Goal: Task Accomplishment & Management: Manage account settings

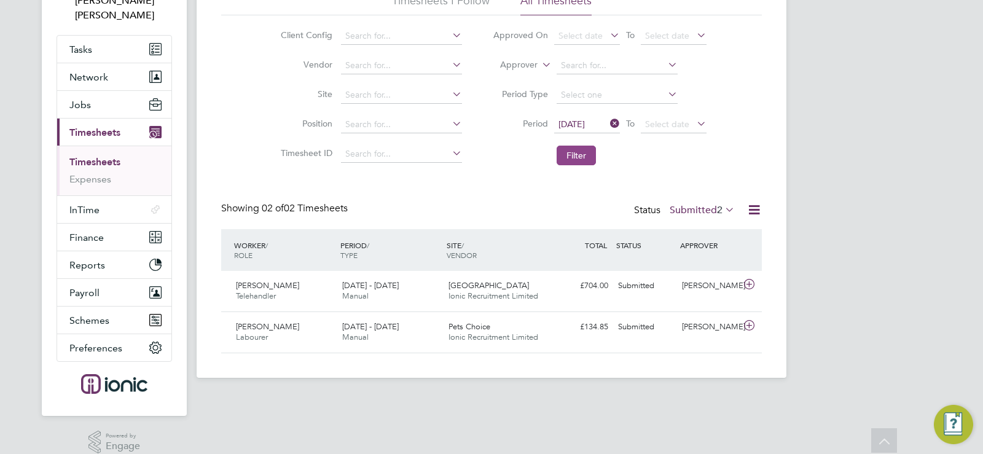
scroll to position [31, 107]
click at [575, 154] on button "Filter" at bounding box center [576, 156] width 39 height 20
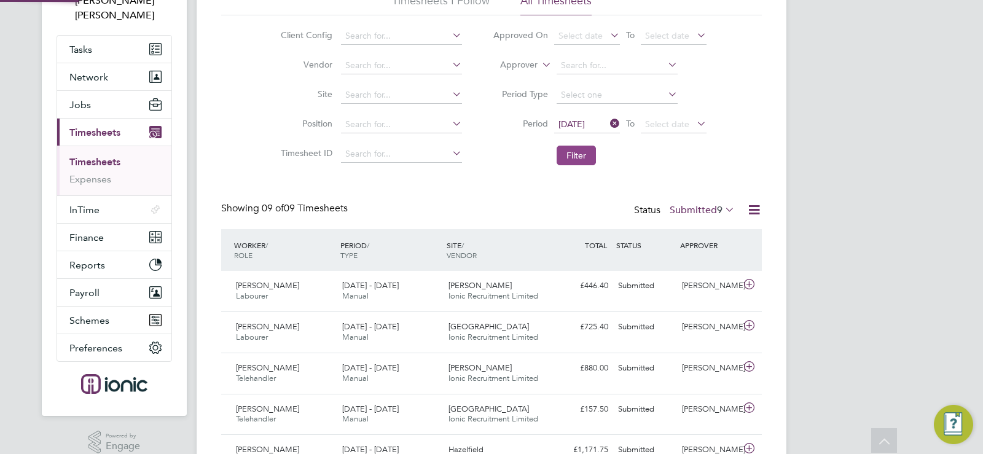
scroll to position [0, 0]
click at [723, 207] on icon at bounding box center [723, 209] width 0 height 17
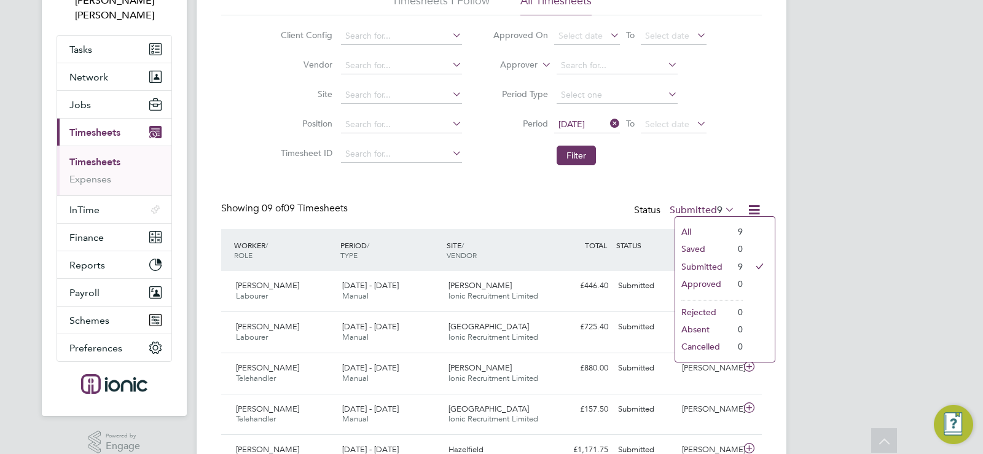
click at [723, 207] on icon at bounding box center [723, 209] width 0 height 17
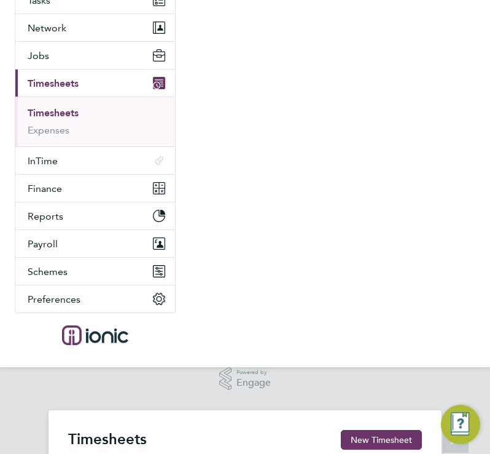
click at [315, 215] on nav "CB Connor Batty Notifications Applications: Tasks Network Team Members Business…" at bounding box center [245, 134] width 490 height 465
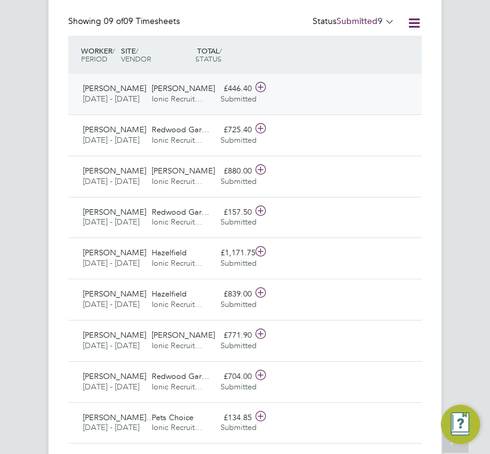
click at [205, 93] on div "Garrett Hall Ionic Recruit…" at bounding box center [181, 94] width 69 height 31
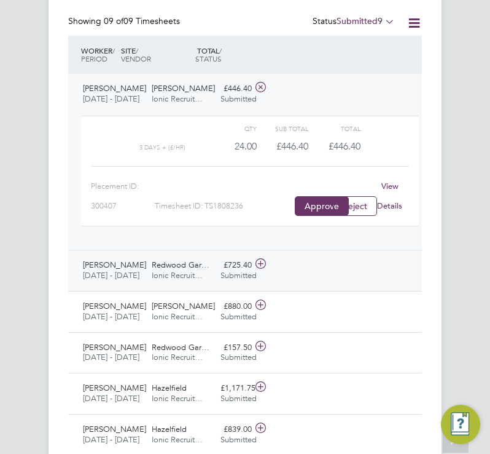
click at [145, 270] on div "Ian Scott Labourer 18 - 24 Aug 2025" at bounding box center [112, 270] width 69 height 31
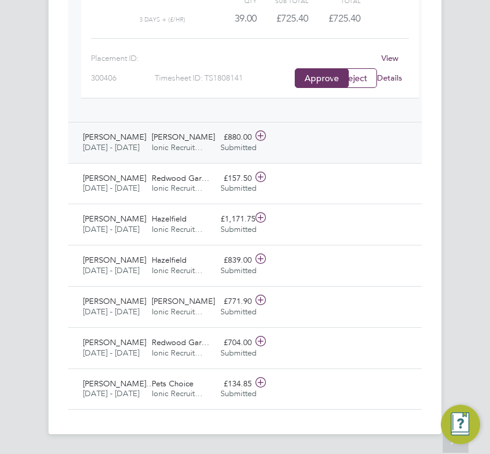
click at [159, 132] on span "[PERSON_NAME]" at bounding box center [183, 137] width 63 height 10
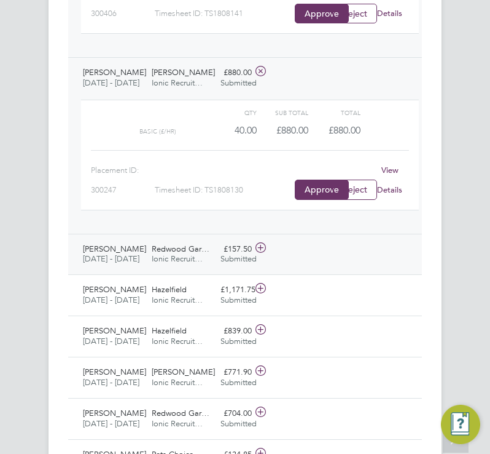
click at [119, 264] on span "[DATE] - [DATE]" at bounding box center [111, 258] width 57 height 10
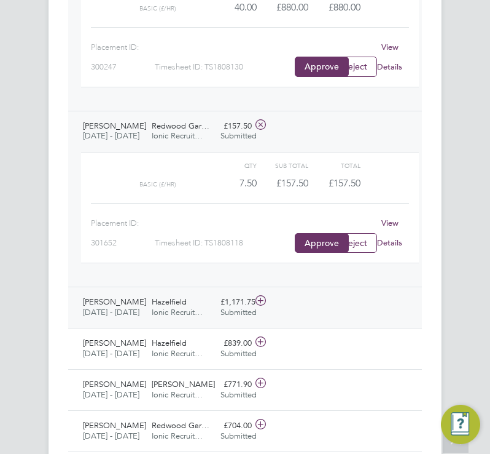
click at [146, 323] on div "Spencer Toon Telehandler 18 - 24 Aug 2025" at bounding box center [112, 307] width 69 height 31
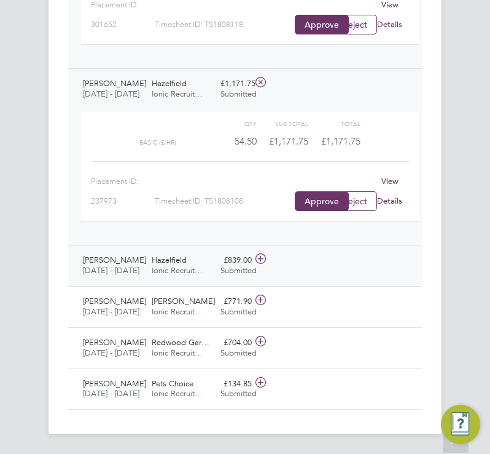
click at [191, 281] on div "Hazelfield Ionic Recruit…" at bounding box center [181, 265] width 69 height 31
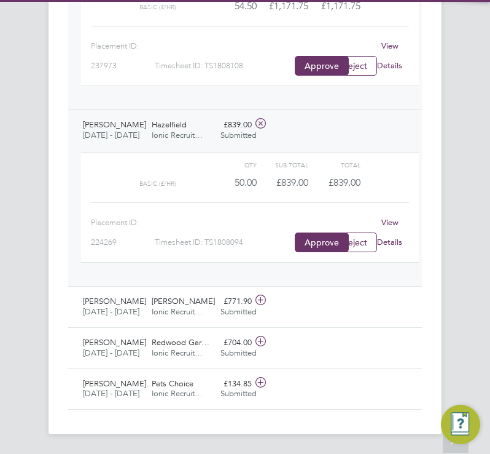
scroll to position [1781, 0]
click at [178, 291] on div "Garrett Hall Ionic Recruit…" at bounding box center [181, 306] width 69 height 31
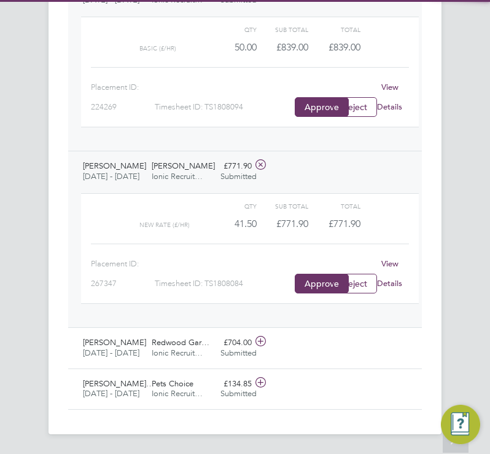
scroll to position [1916, 0]
click at [216, 156] on div "£771.90 Submitted" at bounding box center [236, 171] width 41 height 31
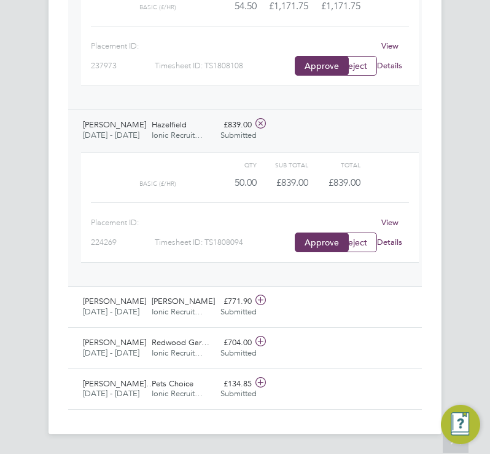
click at [203, 130] on span "Ionic Recruit…" at bounding box center [177, 135] width 51 height 10
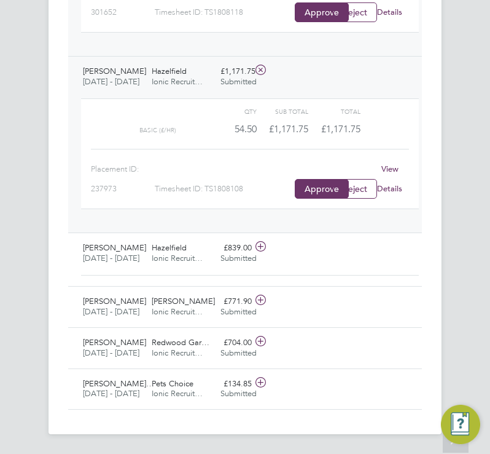
scroll to position [1645, 0]
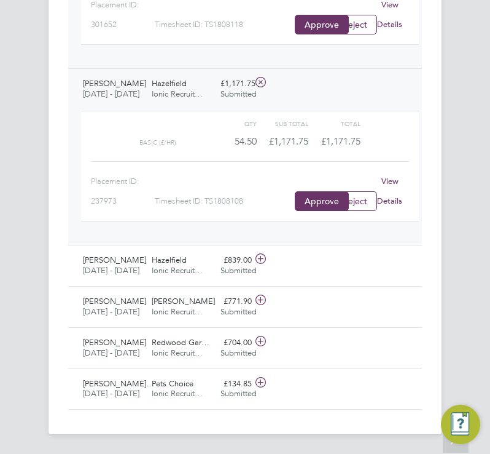
click at [211, 74] on div "Hazelfield Ionic Recruit…" at bounding box center [181, 89] width 69 height 31
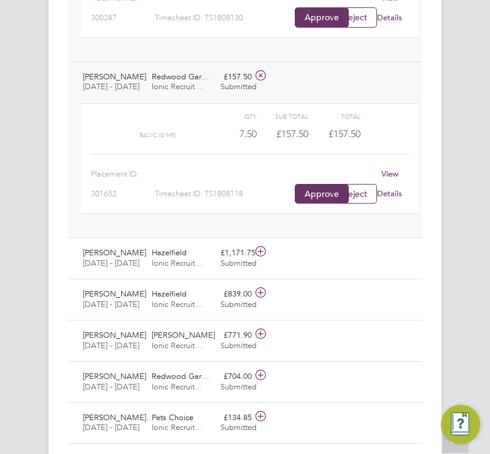
scroll to position [1326, 0]
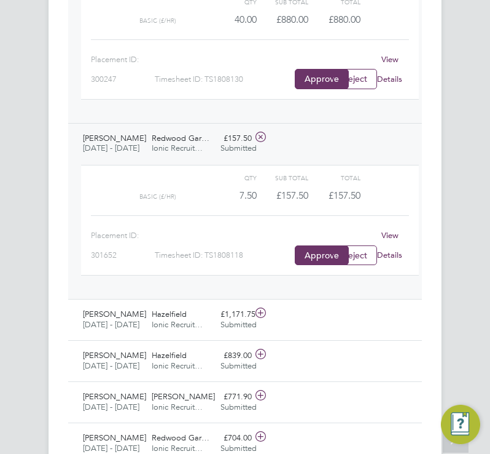
click at [187, 153] on span "Ionic Recruit…" at bounding box center [177, 148] width 51 height 10
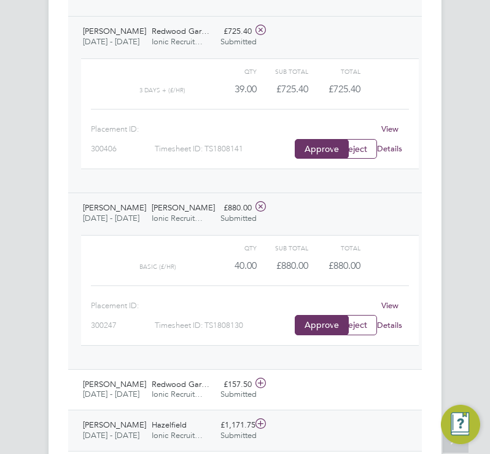
scroll to position [896, 0]
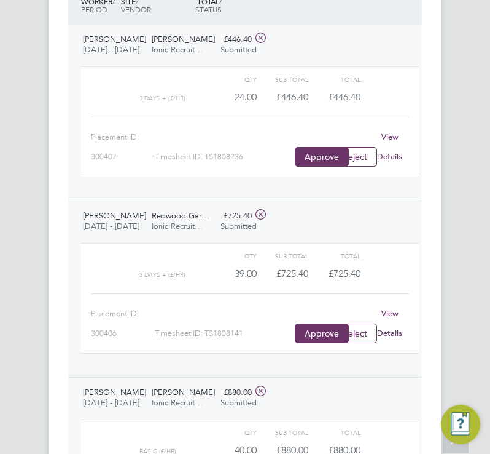
drag, startPoint x: 179, startPoint y: 227, endPoint x: 183, endPoint y: 195, distance: 32.3
click at [179, 227] on div "Redwood Gar… Ionic Recruit…" at bounding box center [181, 221] width 69 height 31
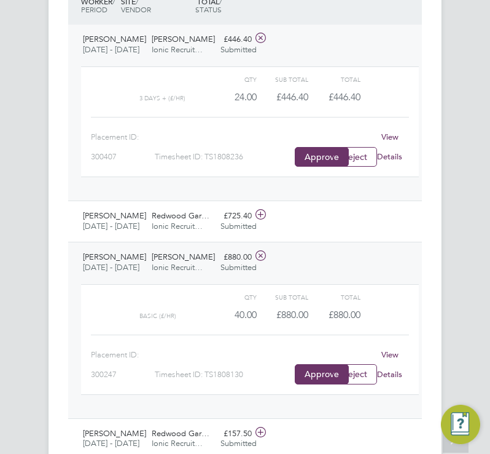
click at [207, 30] on div "Garrett Hall Ionic Recruit…" at bounding box center [181, 45] width 69 height 31
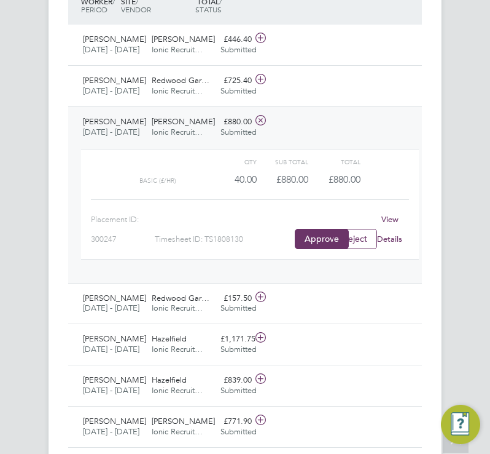
click at [195, 141] on div "Garrett Hall Ionic Recruit…" at bounding box center [181, 127] width 69 height 31
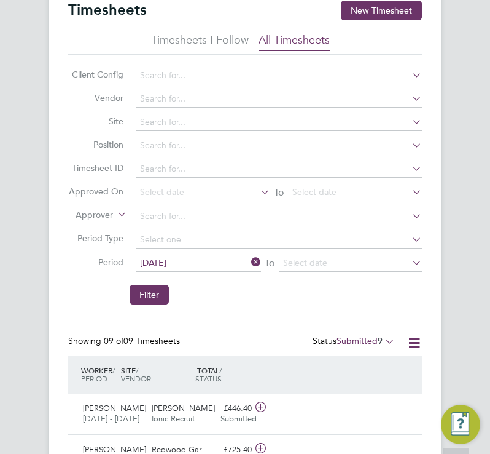
scroll to position [465, 0]
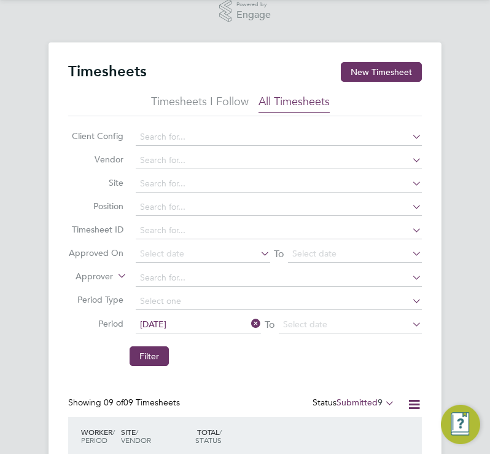
click at [153, 346] on button "Filter" at bounding box center [149, 356] width 39 height 20
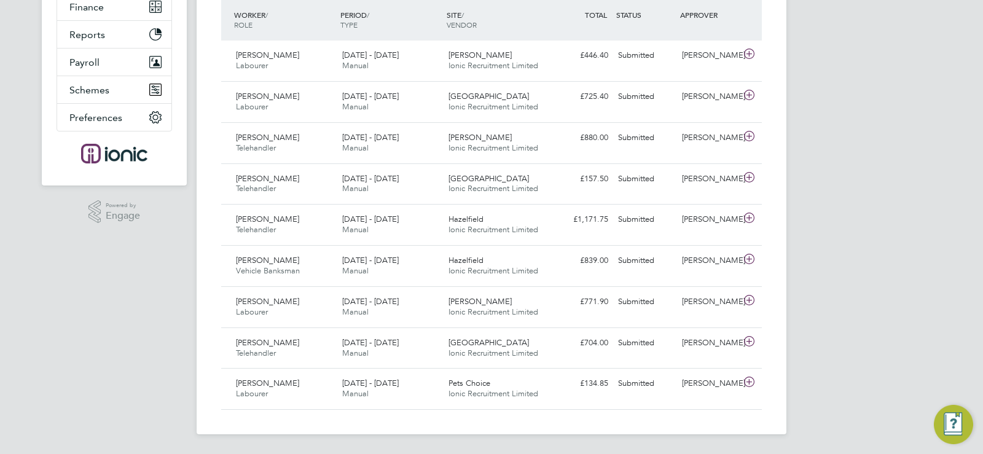
scroll to position [6, 6]
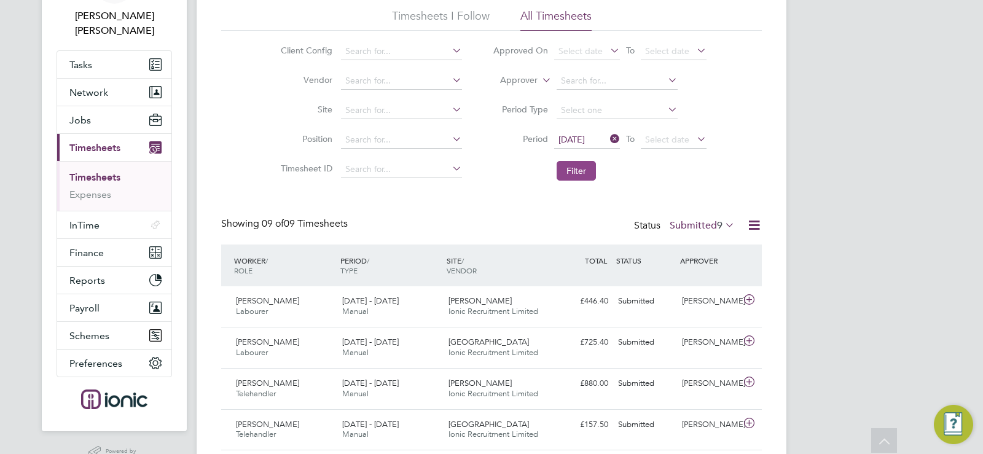
click at [573, 168] on button "Filter" at bounding box center [576, 171] width 39 height 20
click at [716, 226] on span "10" at bounding box center [717, 225] width 11 height 12
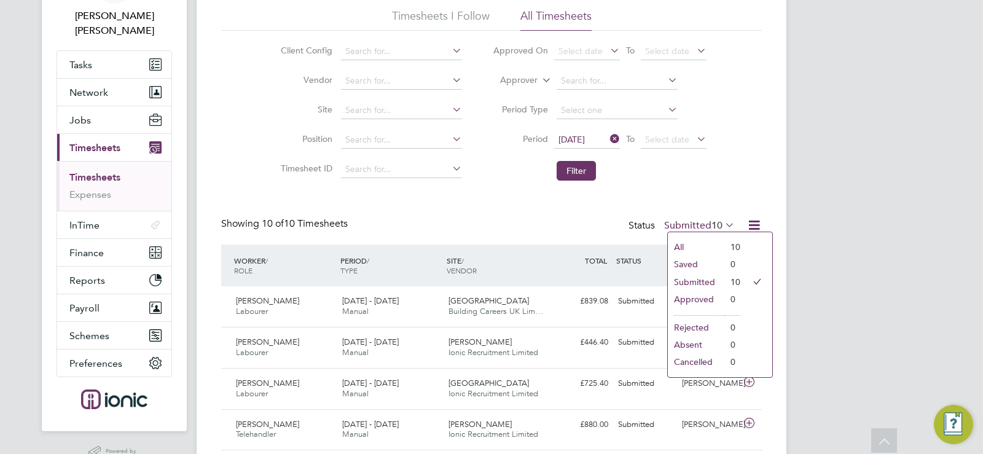
click at [715, 227] on span "10" at bounding box center [717, 225] width 11 height 12
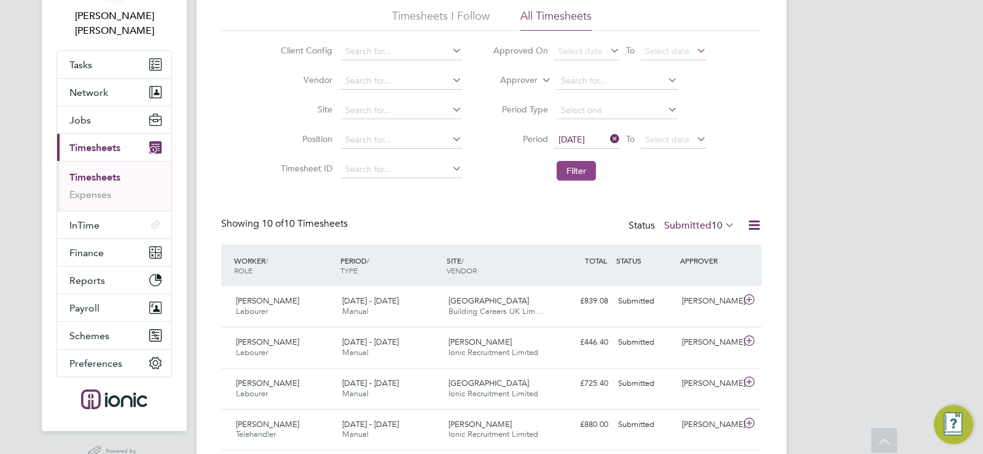
click at [583, 173] on button "Filter" at bounding box center [576, 171] width 39 height 20
click at [701, 230] on label "Submitted 10" at bounding box center [699, 225] width 71 height 12
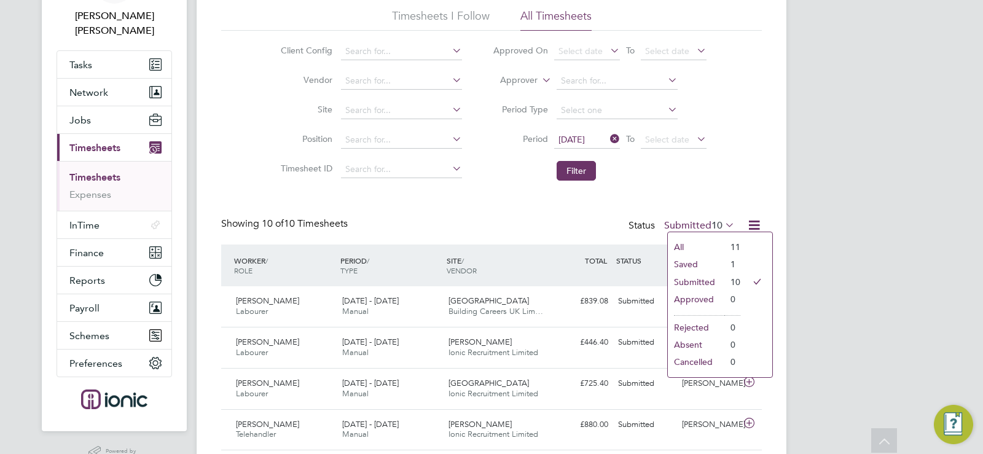
click at [691, 263] on li "Saved" at bounding box center [696, 264] width 57 height 17
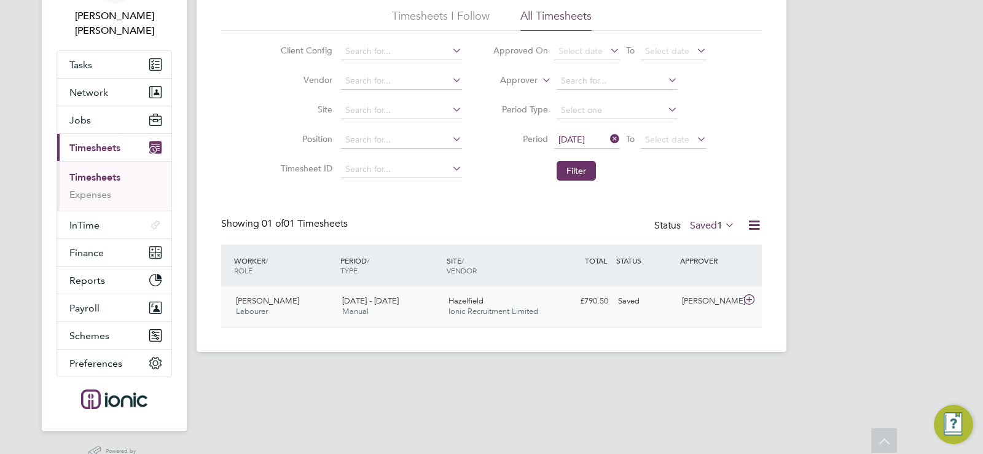
click at [519, 307] on span "Ionic Recruitment Limited" at bounding box center [494, 311] width 90 height 10
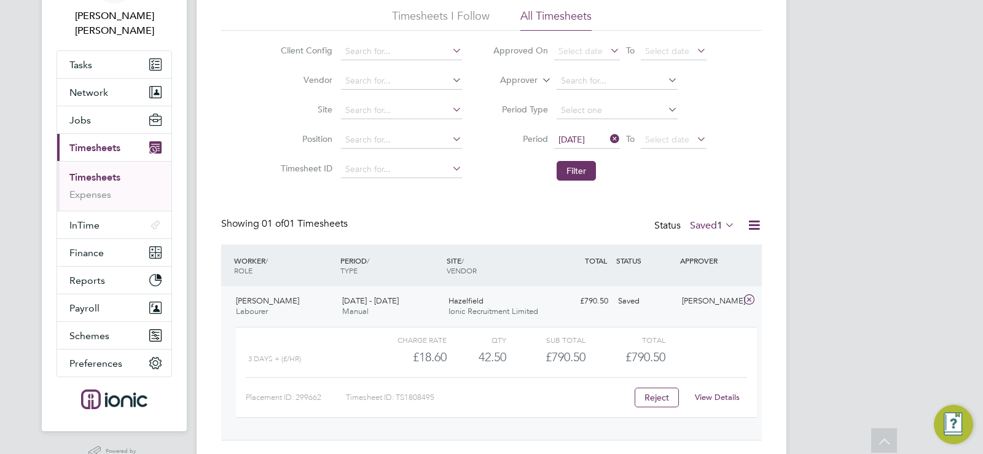
click at [711, 397] on link "View Details" at bounding box center [717, 397] width 45 height 10
click at [577, 171] on button "Filter" at bounding box center [576, 171] width 39 height 20
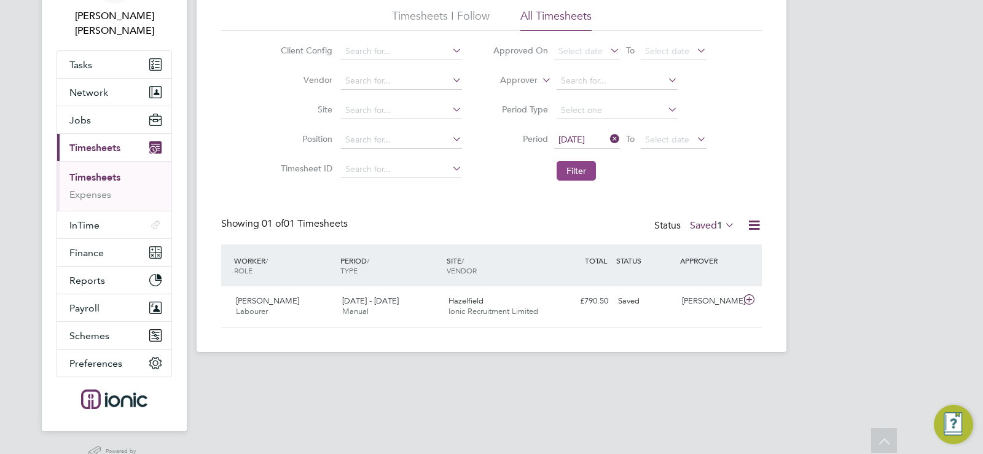
click at [577, 171] on button "Filter" at bounding box center [576, 171] width 39 height 20
click at [720, 227] on span "1" at bounding box center [720, 225] width 6 height 12
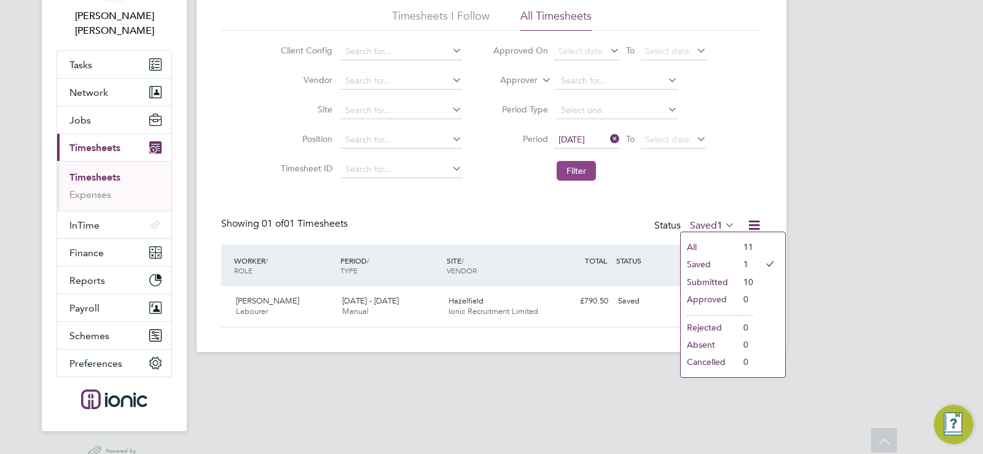
click at [565, 166] on button "Filter" at bounding box center [576, 171] width 39 height 20
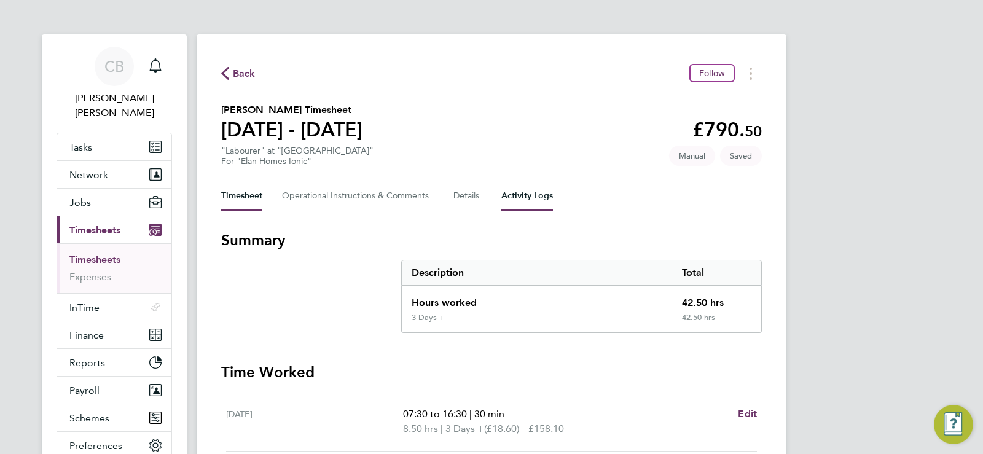
click at [522, 197] on Logs-tab "Activity Logs" at bounding box center [528, 196] width 52 height 30
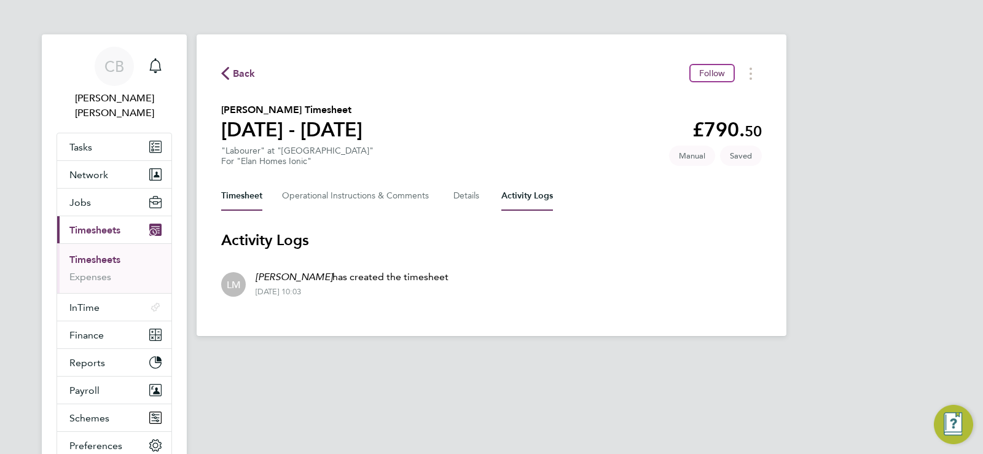
click at [249, 193] on button "Timesheet" at bounding box center [241, 196] width 41 height 30
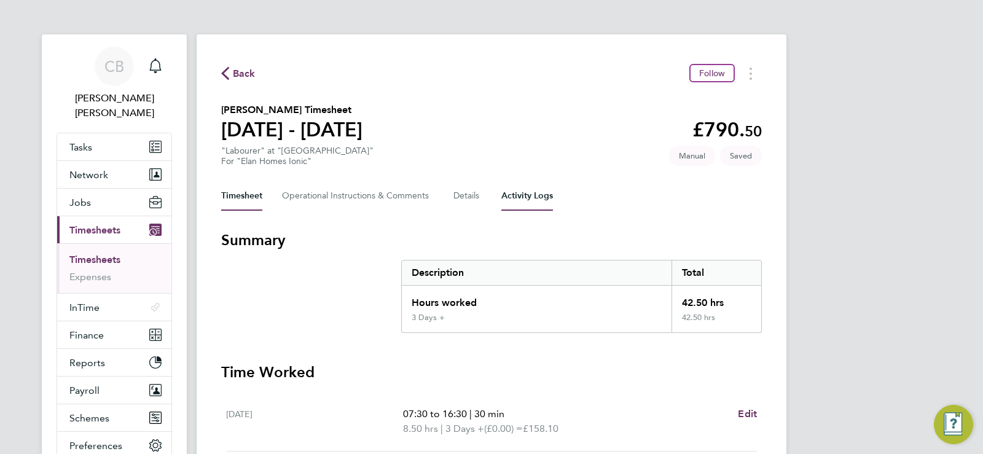
click at [535, 200] on Logs-tab "Activity Logs" at bounding box center [528, 196] width 52 height 30
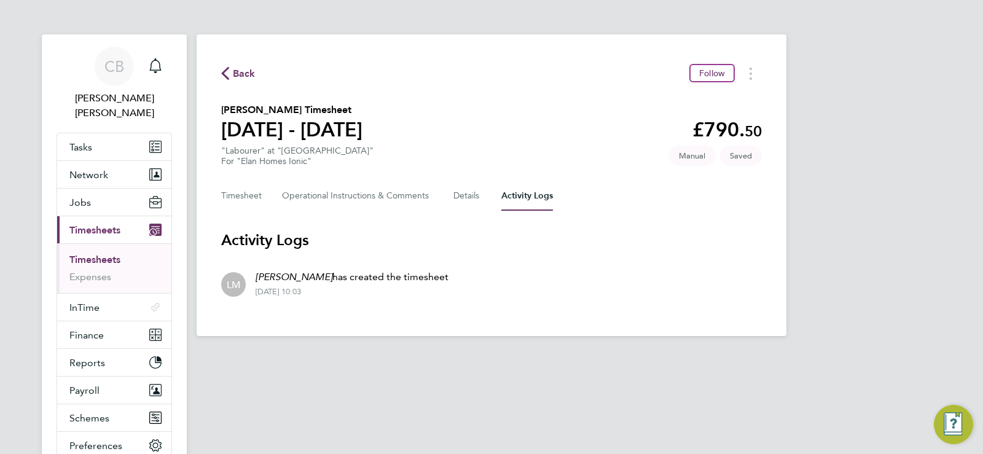
click at [234, 70] on span "Back" at bounding box center [244, 73] width 23 height 15
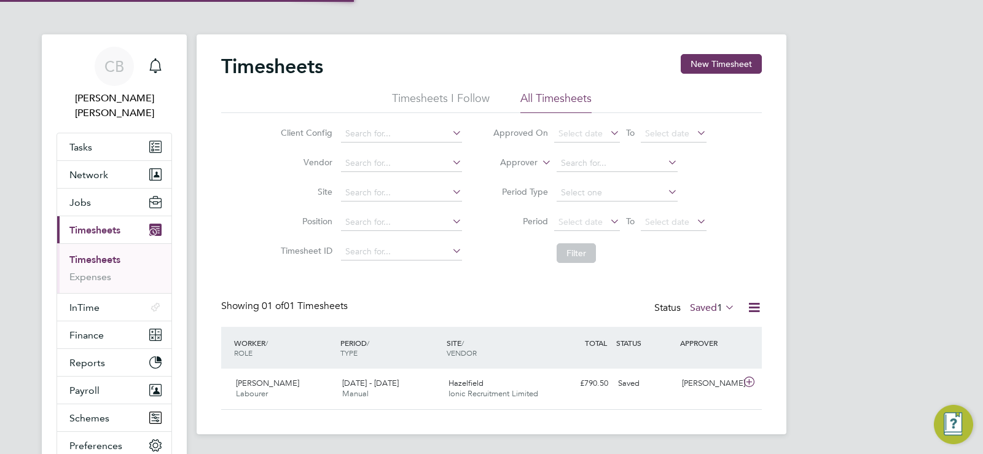
scroll to position [31, 107]
click at [717, 308] on span "1" at bounding box center [720, 308] width 6 height 12
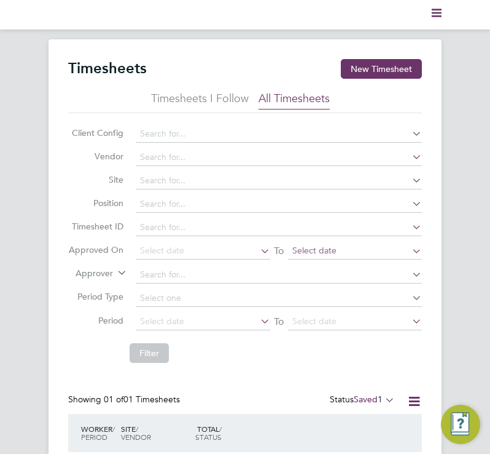
scroll to position [90, 0]
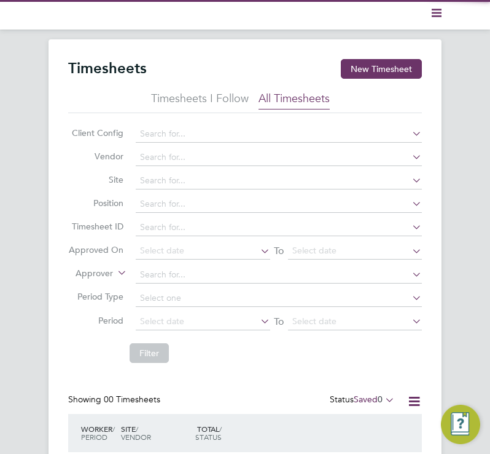
scroll to position [96, 0]
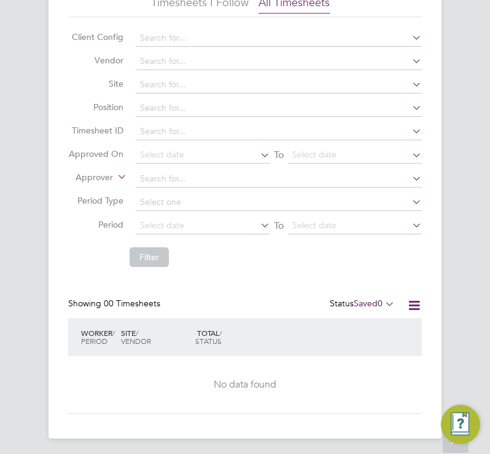
click at [371, 299] on label "Saved 0" at bounding box center [374, 302] width 41 height 11
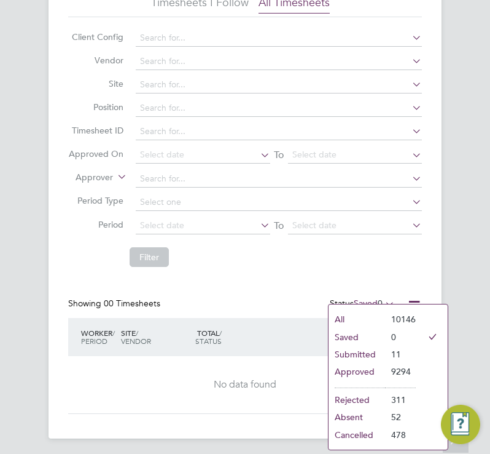
click at [360, 355] on li "Submitted" at bounding box center [357, 353] width 57 height 17
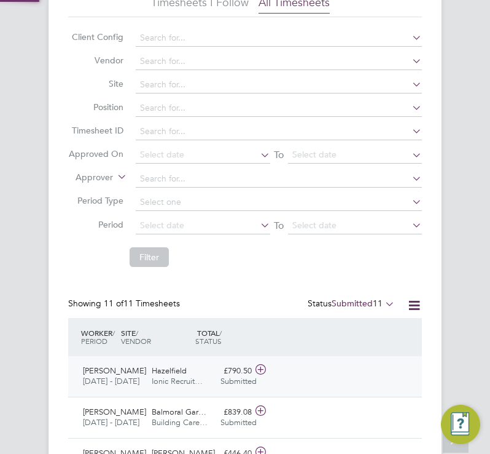
scroll to position [0, 0]
click at [138, 376] on span "[DATE] - [DATE]" at bounding box center [112, 381] width 59 height 10
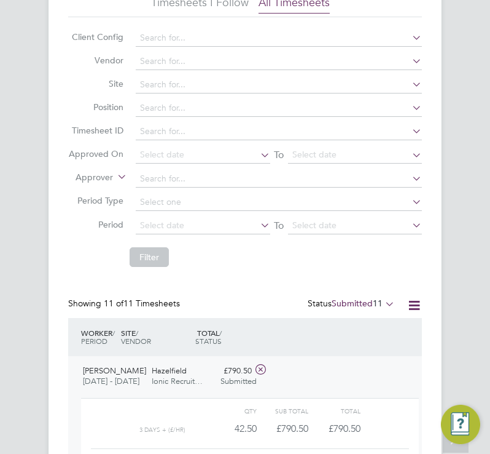
click at [285, 342] on div "WORKER / ROLE WORKER / PERIOD PERIOD / TYPE SITE / VENDOR TOTAL TOTAL / STATUS …" at bounding box center [245, 337] width 354 height 38
click at [293, 368] on div "Reece Smith Labourer 18 - 24 Aug 2025 18 - 24 Aug 2025 Manual Hazelfield Ionic …" at bounding box center [245, 444] width 354 height 176
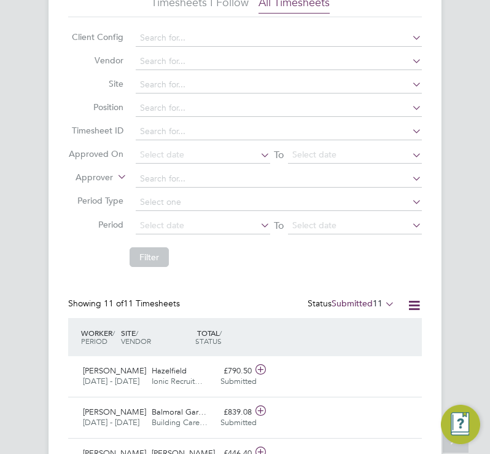
click at [380, 297] on span "11" at bounding box center [378, 302] width 10 height 11
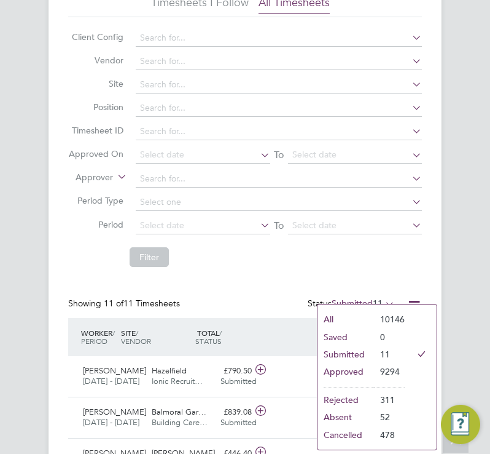
click at [380, 297] on span "11" at bounding box center [378, 302] width 10 height 11
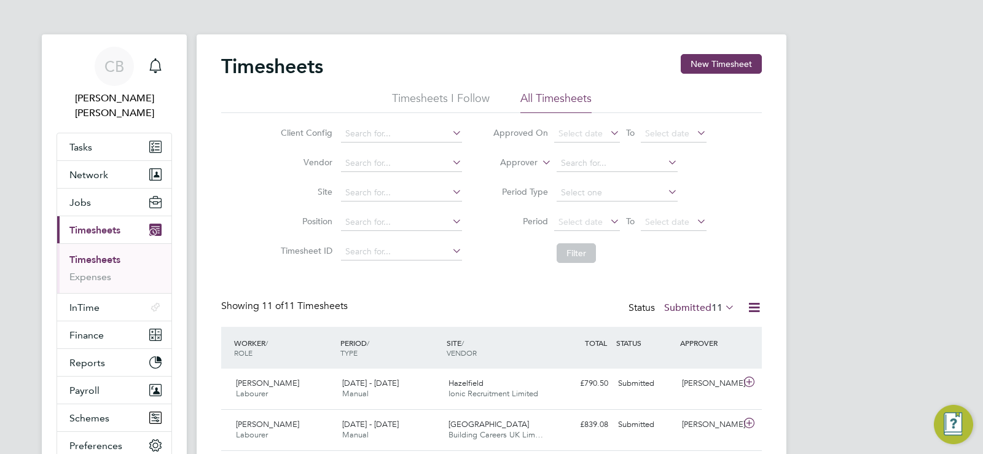
click at [585, 280] on div "Timesheets New Timesheet Timesheets I Follow All Timesheets Client Config Vendo…" at bounding box center [491, 437] width 541 height 766
click at [693, 310] on label "Submitted 11" at bounding box center [699, 308] width 71 height 12
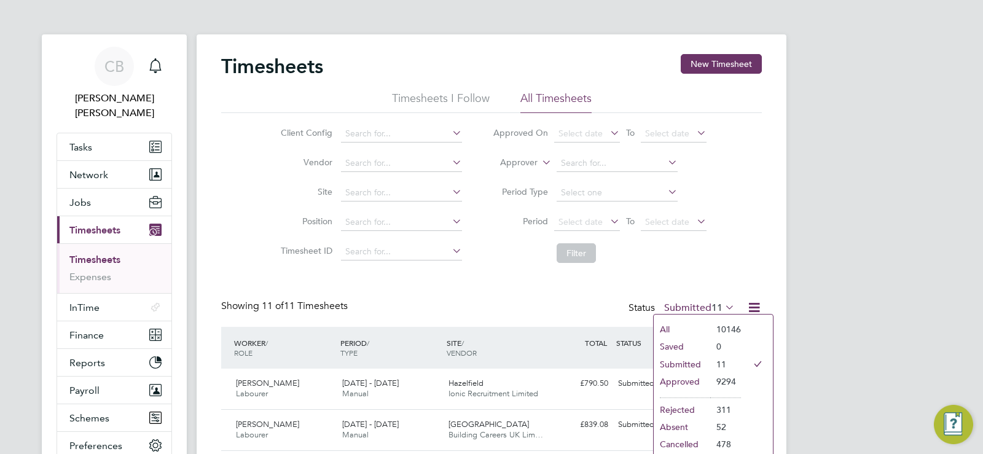
click at [695, 308] on label "Submitted 11" at bounding box center [699, 308] width 71 height 12
